Goal: Task Accomplishment & Management: Manage account settings

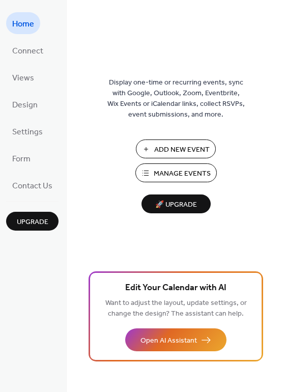
click at [172, 205] on span "🚀 Upgrade" at bounding box center [176, 205] width 57 height 14
click at [22, 135] on span "Settings" at bounding box center [27, 132] width 31 height 16
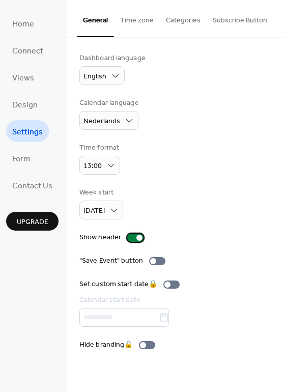
click at [137, 239] on div at bounding box center [140, 238] width 6 height 6
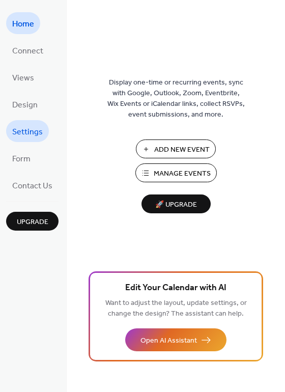
click at [21, 141] on link "Settings" at bounding box center [27, 131] width 43 height 22
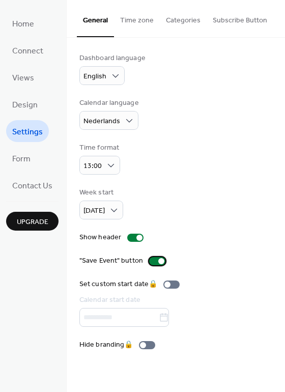
click at [158, 261] on div at bounding box center [161, 261] width 6 height 6
click at [137, 237] on div at bounding box center [140, 238] width 6 height 6
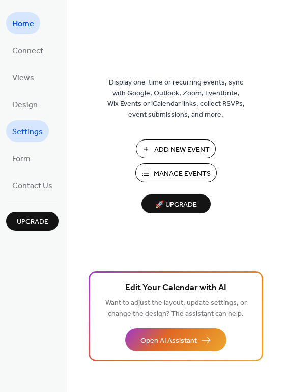
click at [26, 124] on span "Settings" at bounding box center [27, 132] width 31 height 16
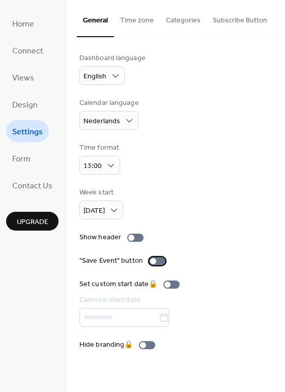
click at [156, 260] on div at bounding box center [157, 261] width 16 height 8
